Goal: Task Accomplishment & Management: Use online tool/utility

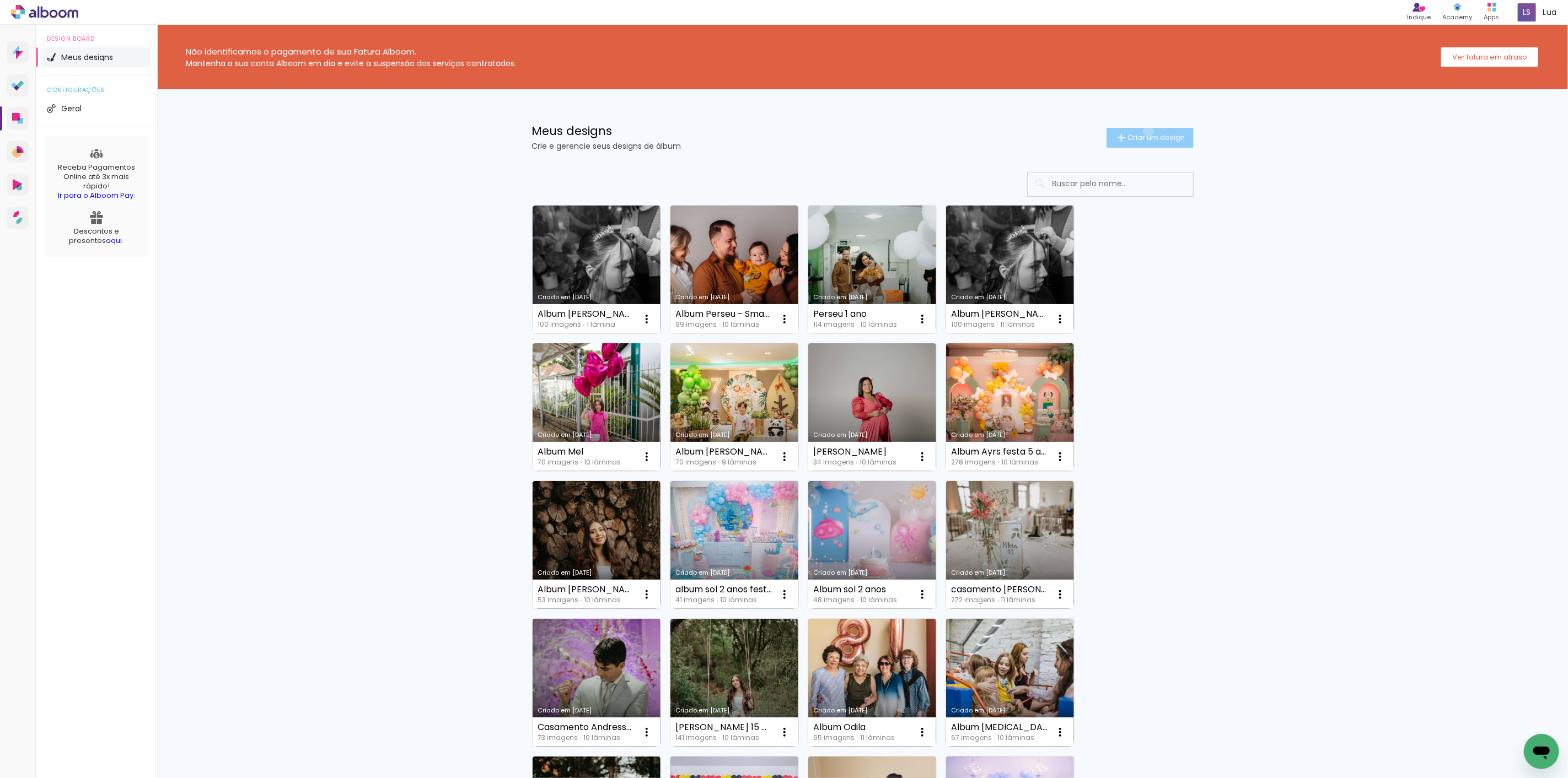
click at [1142, 131] on paper-button "Criar um design" at bounding box center [1151, 138] width 87 height 20
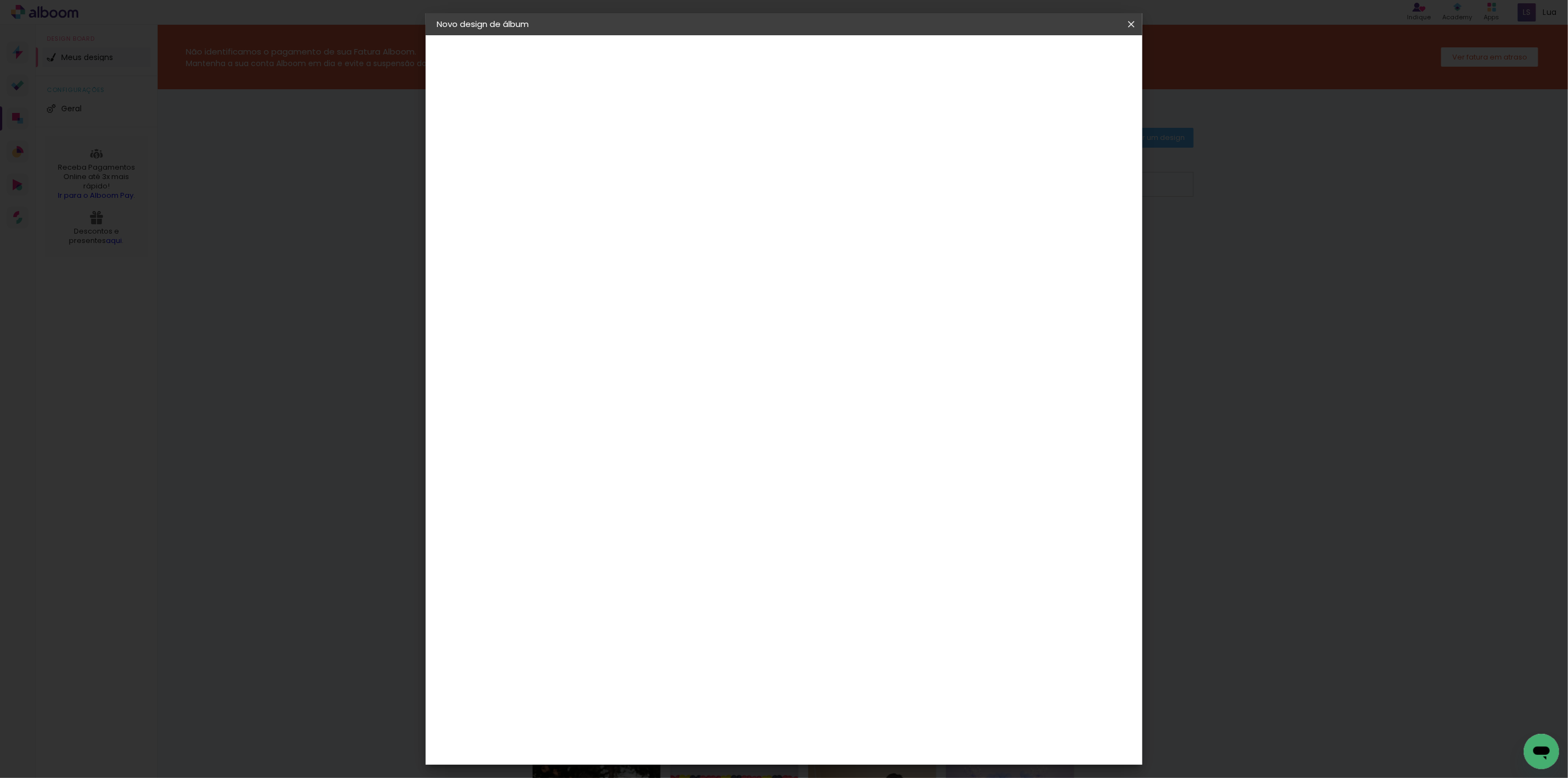
click at [1131, 26] on iron-icon at bounding box center [1132, 25] width 14 height 11
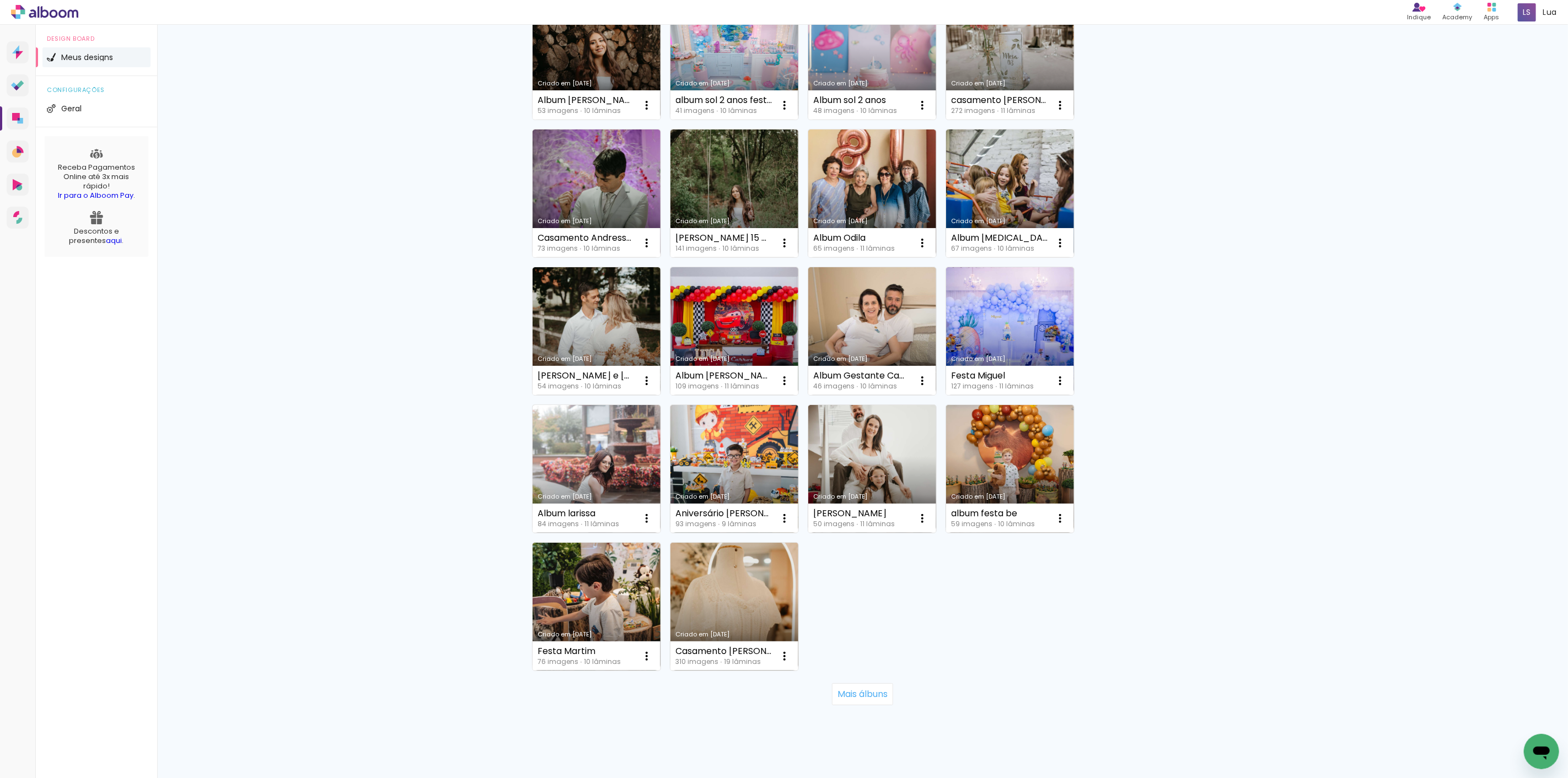
scroll to position [489, 0]
click at [856, 701] on paper-button "Mais álbuns" at bounding box center [862, 694] width 61 height 22
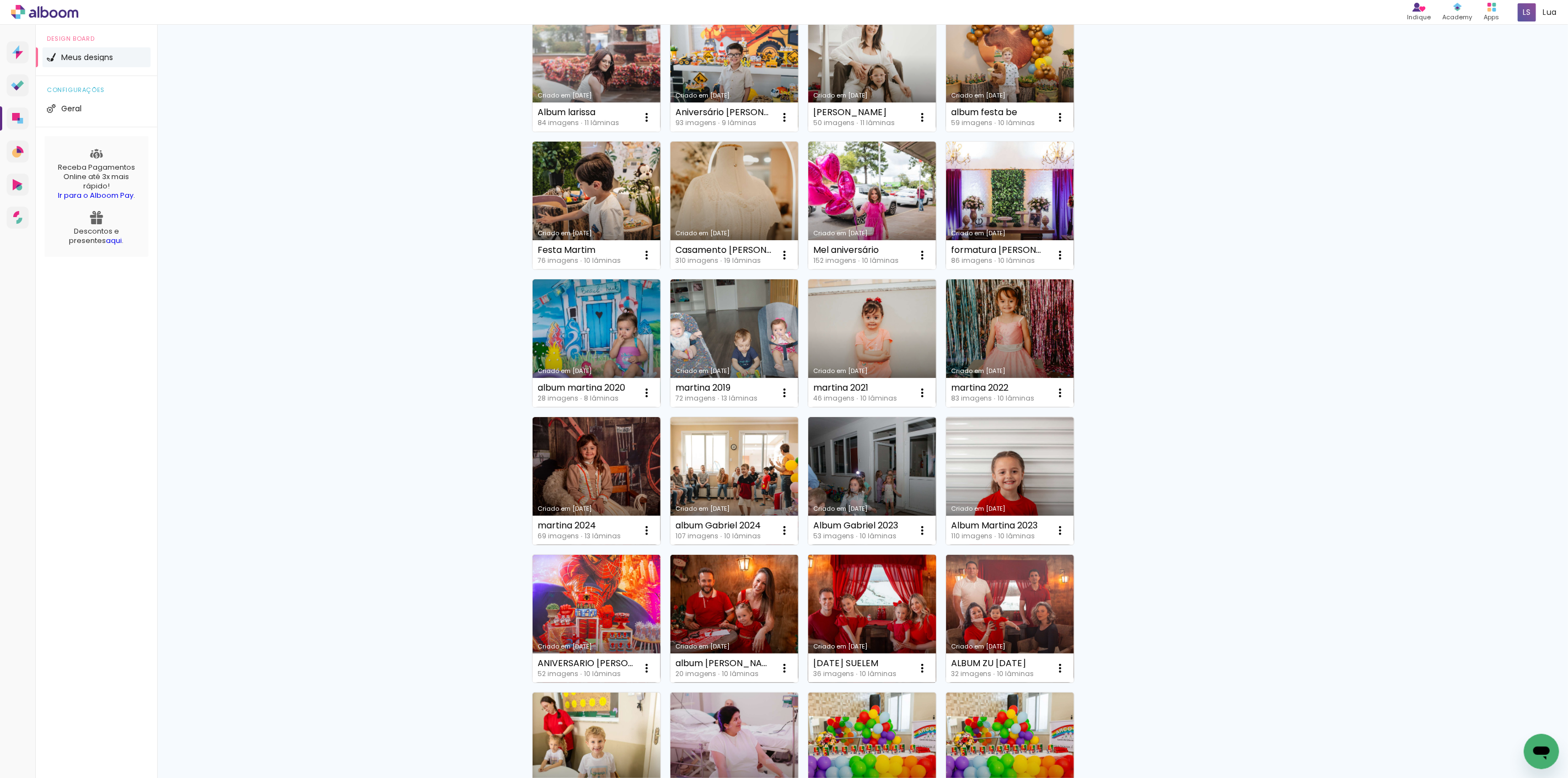
scroll to position [918, 0]
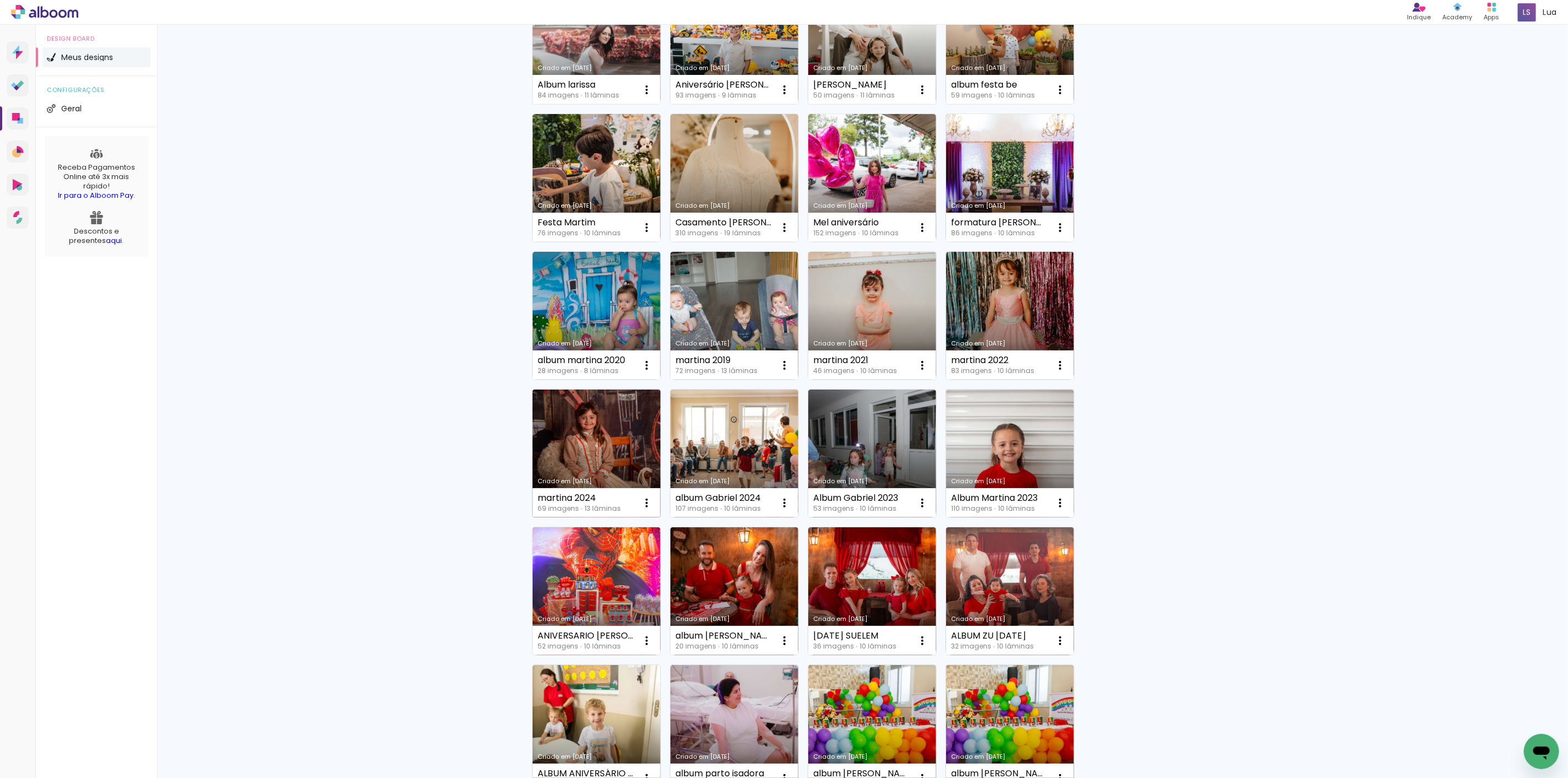
click at [599, 455] on link "Criado em [DATE]" at bounding box center [597, 454] width 128 height 128
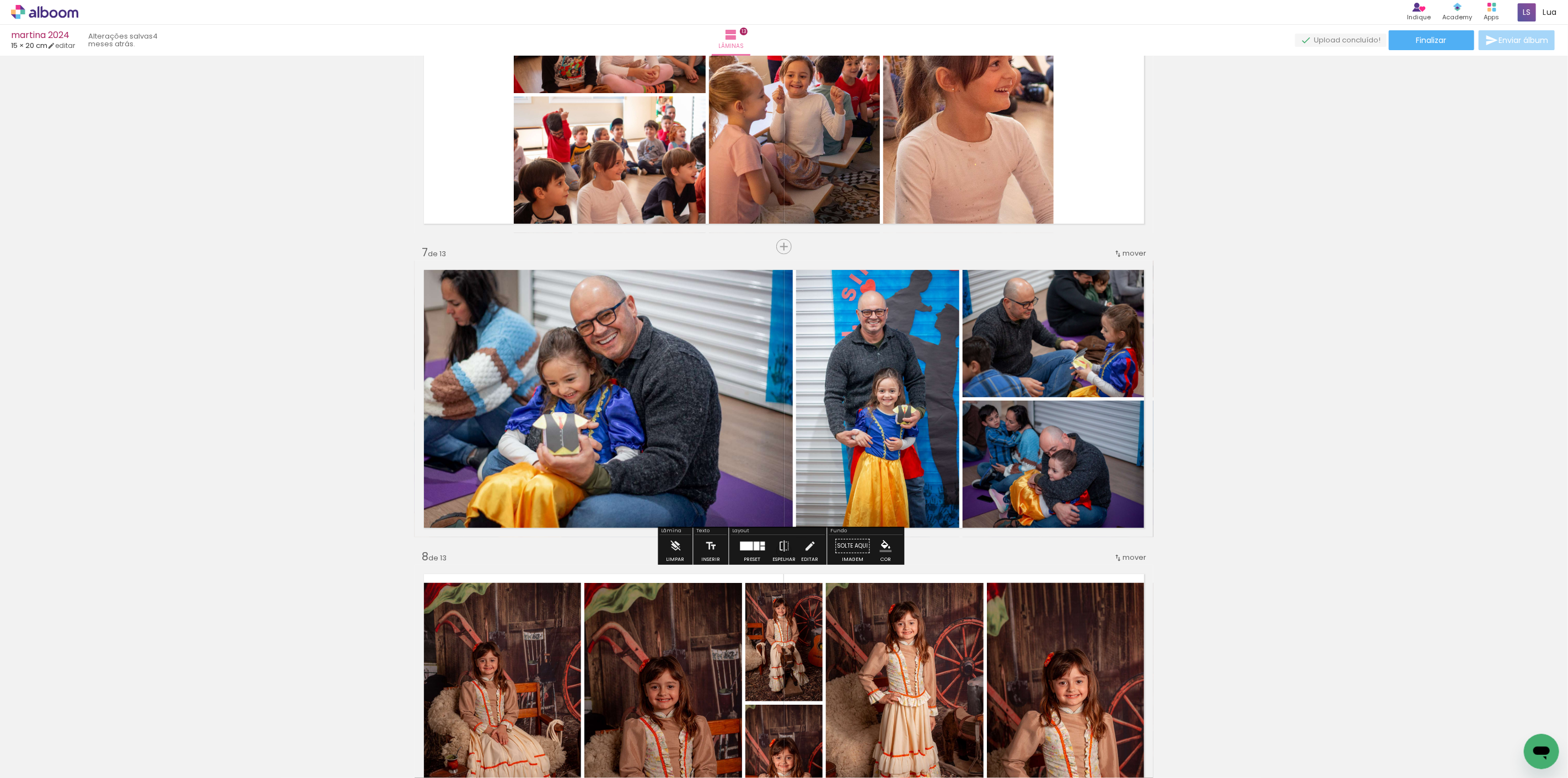
scroll to position [1654, 0]
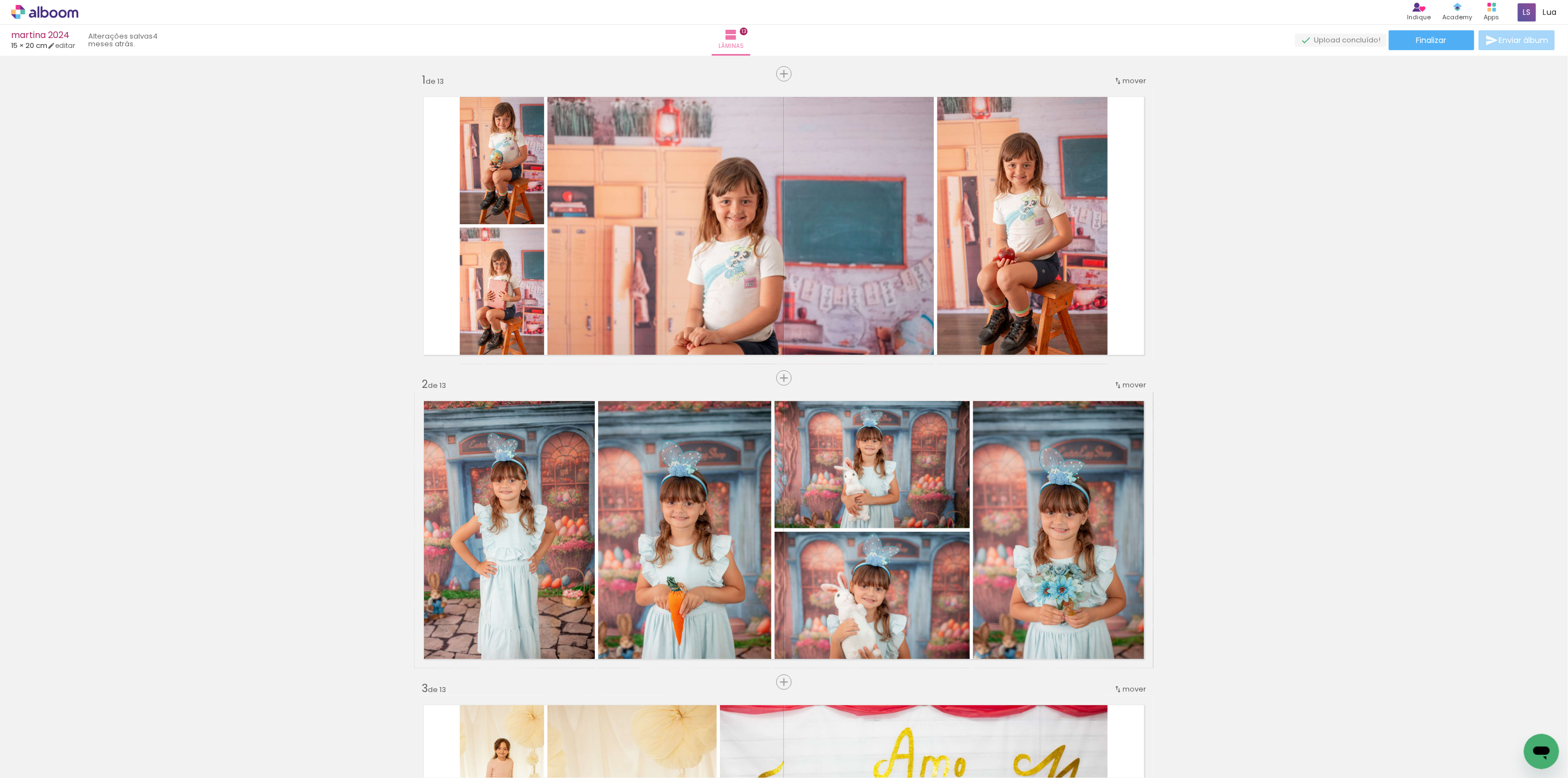
scroll to position [1654, 0]
